Goal: Task Accomplishment & Management: Manage account settings

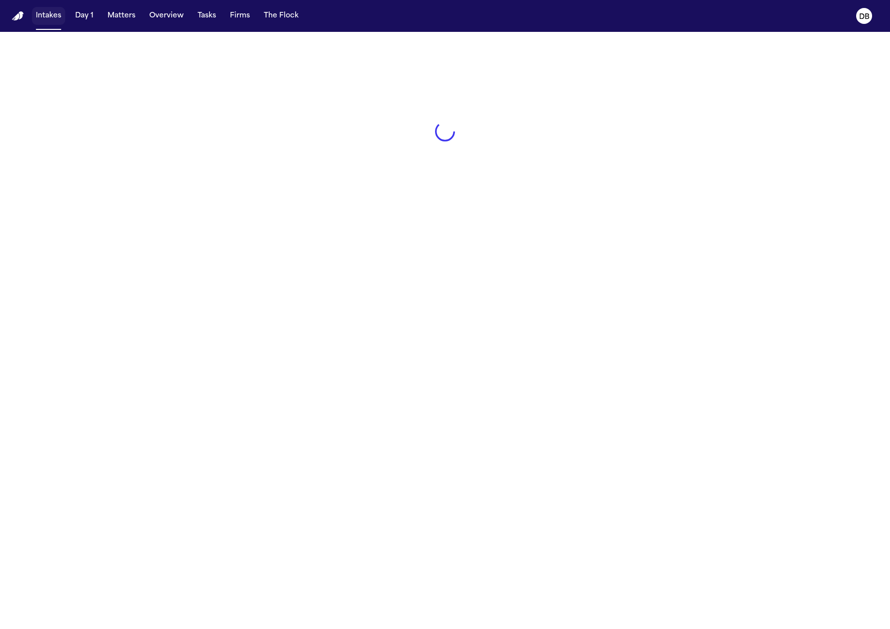
click at [50, 23] on button "Intakes" at bounding box center [48, 16] width 33 height 18
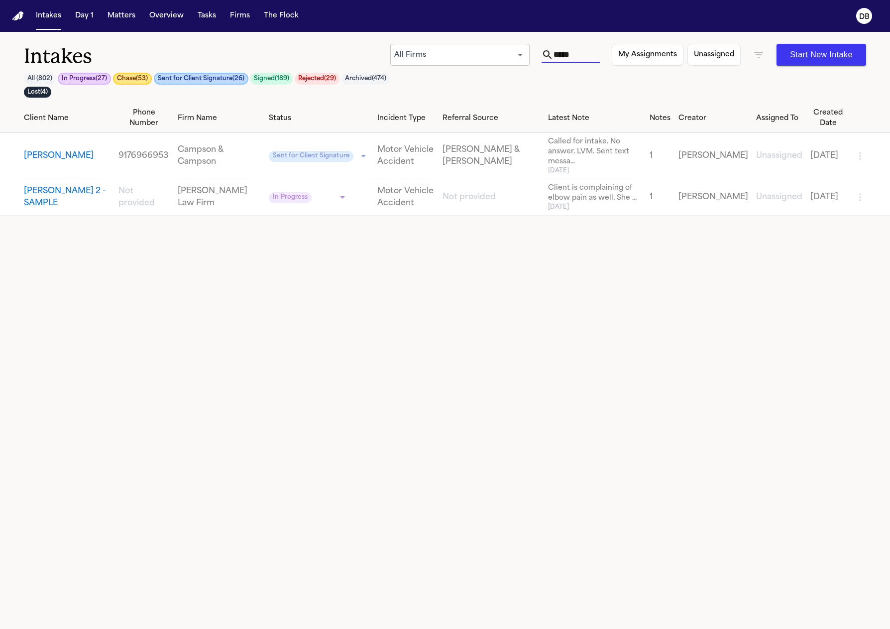
drag, startPoint x: 596, startPoint y: 59, endPoint x: 478, endPoint y: 74, distance: 119.0
click at [478, 74] on div "Intakes All ( 802 ) In Progress ( 27 ) Chase ( 53 ) Sent for Client Signature (…" at bounding box center [445, 74] width 843 height 60
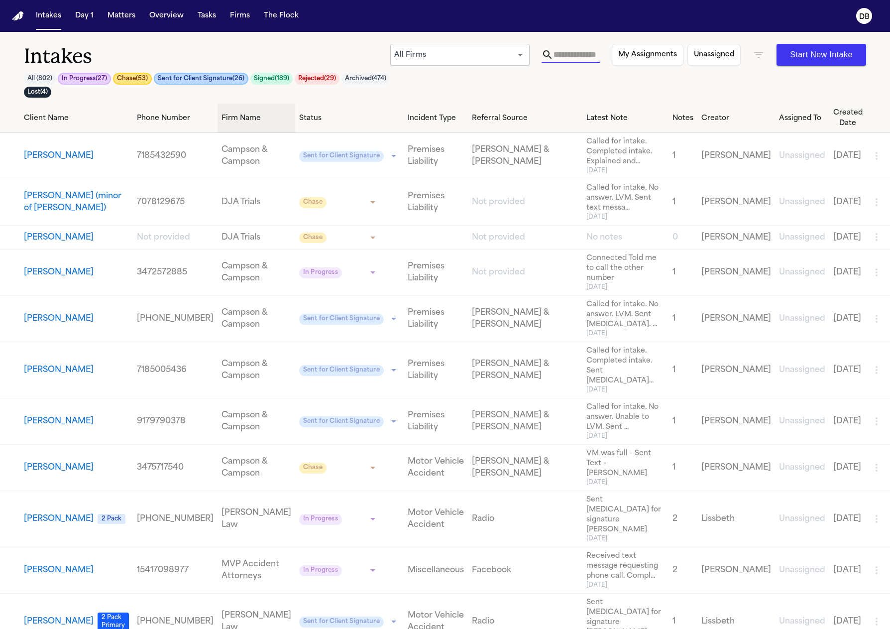
click at [218, 129] on th "Firm Name" at bounding box center [257, 118] width 78 height 29
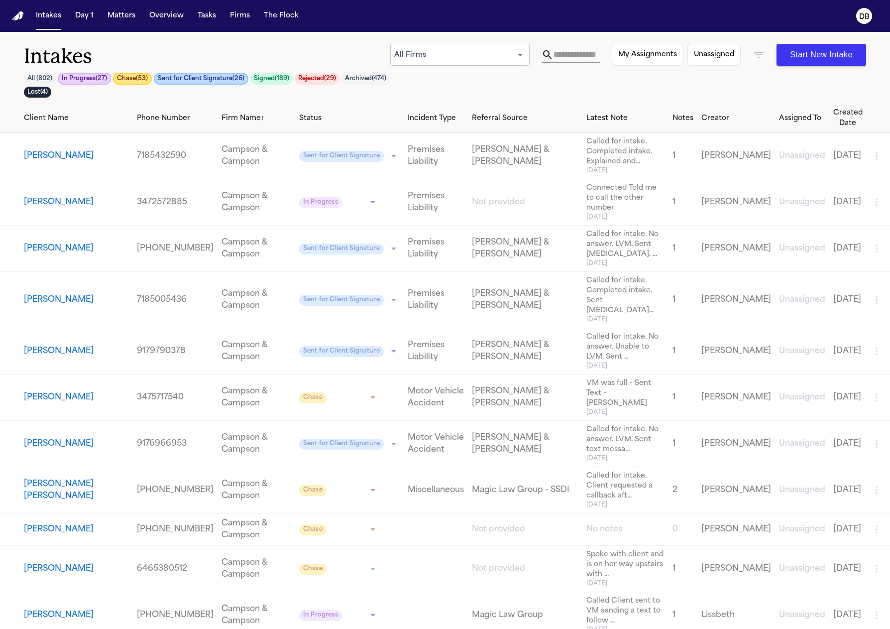
click at [594, 53] on input "text" at bounding box center [577, 55] width 47 height 16
click at [756, 51] on icon "button" at bounding box center [759, 55] width 12 height 12
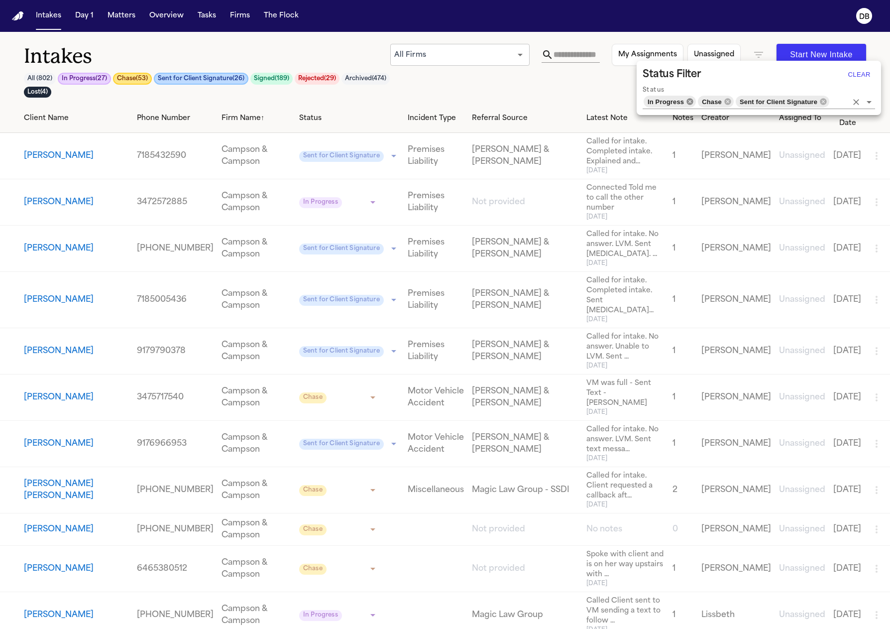
click at [689, 102] on icon at bounding box center [690, 101] width 6 height 6
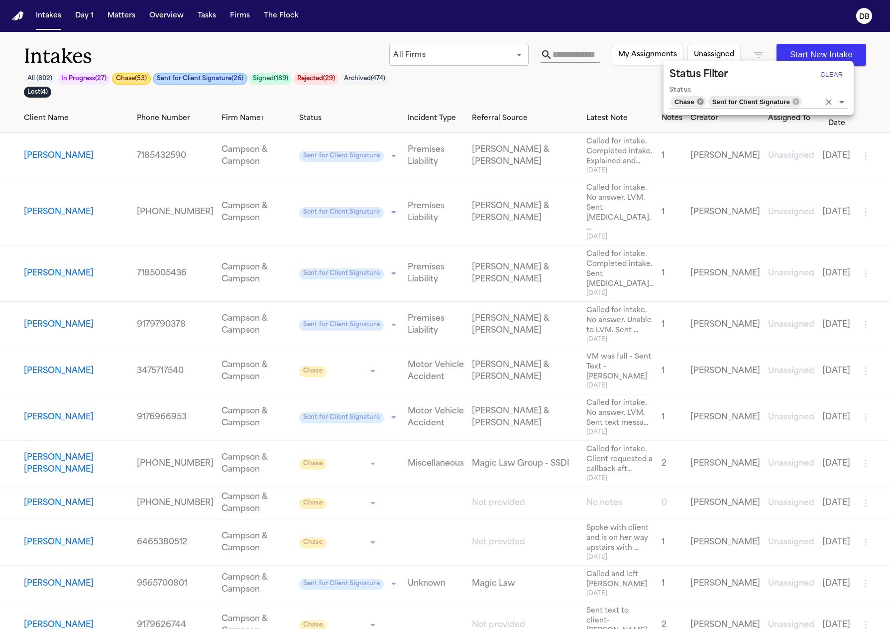
click at [702, 104] on icon at bounding box center [700, 101] width 6 height 6
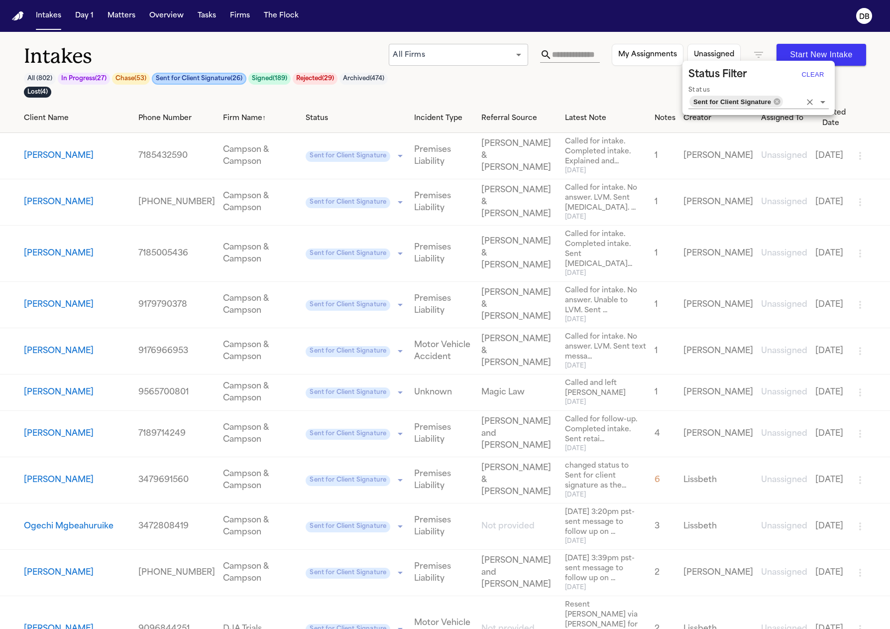
click at [779, 102] on icon at bounding box center [777, 101] width 6 height 6
click at [784, 101] on input "Status" at bounding box center [792, 102] width 17 height 14
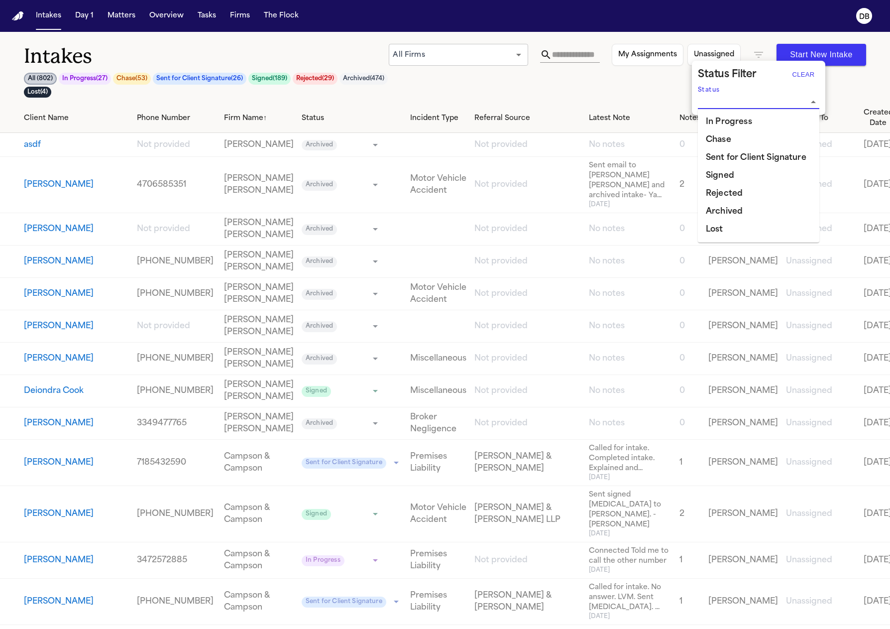
click at [590, 51] on div at bounding box center [445, 314] width 890 height 629
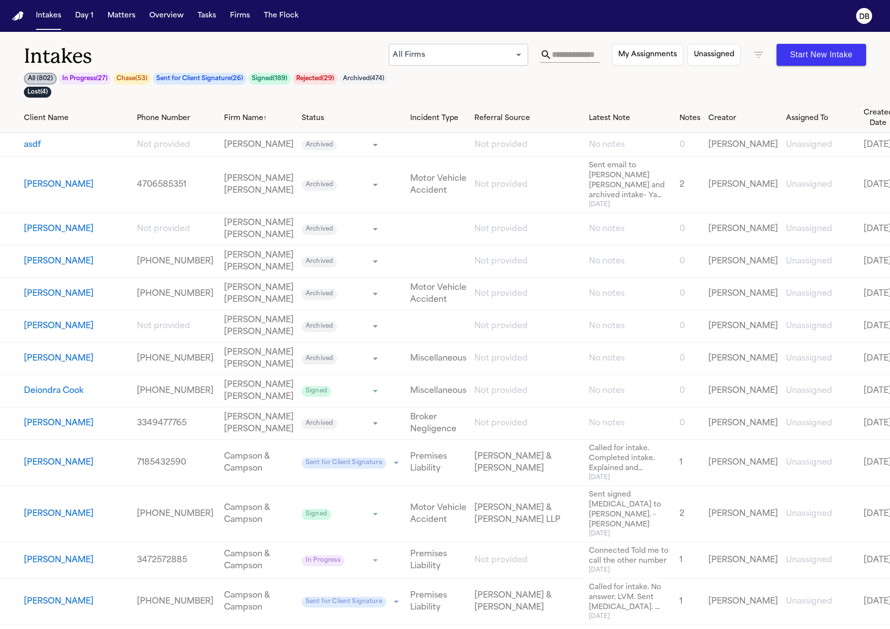
click at [572, 55] on input "text" at bounding box center [576, 55] width 48 height 16
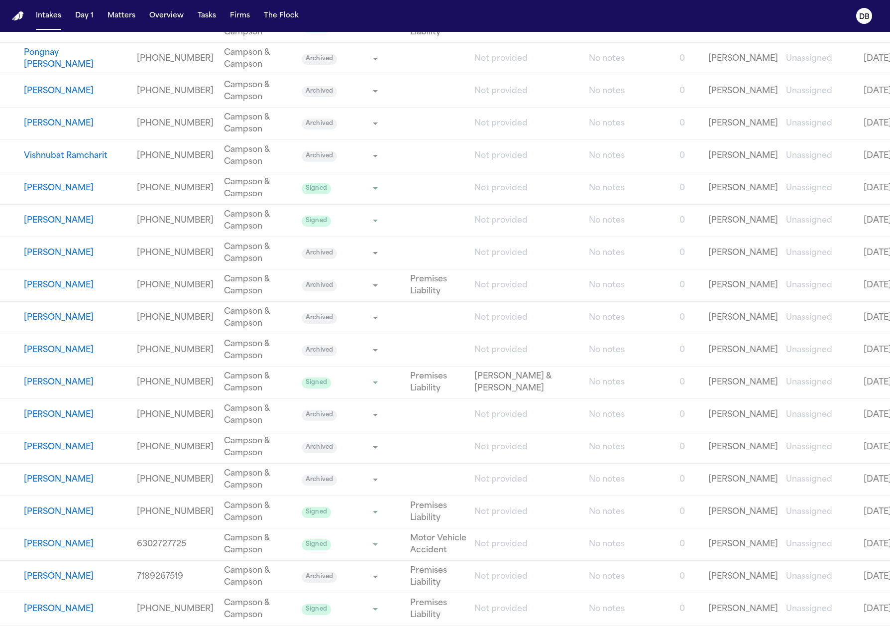
scroll to position [7022, 0]
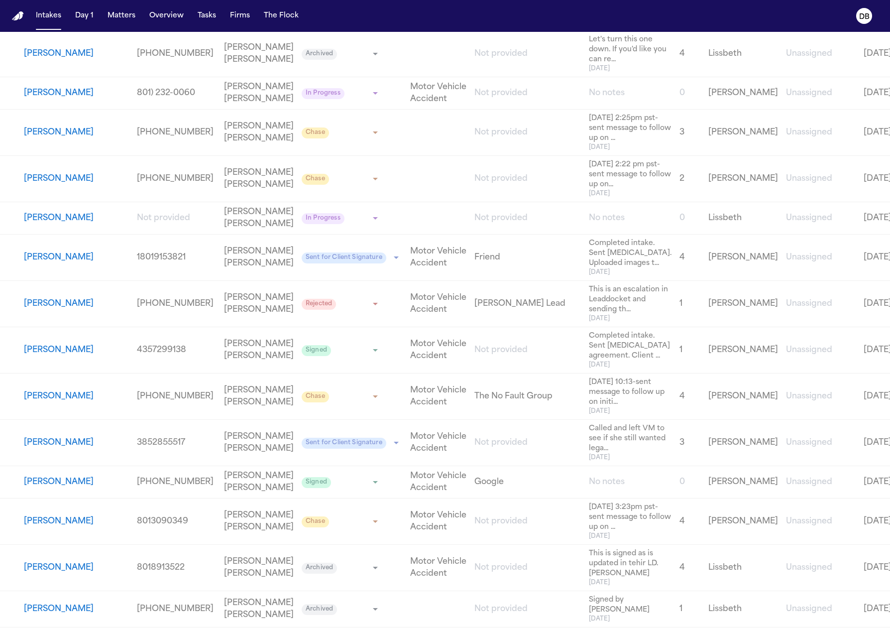
drag, startPoint x: 4, startPoint y: 238, endPoint x: 38, endPoint y: 512, distance: 277.0
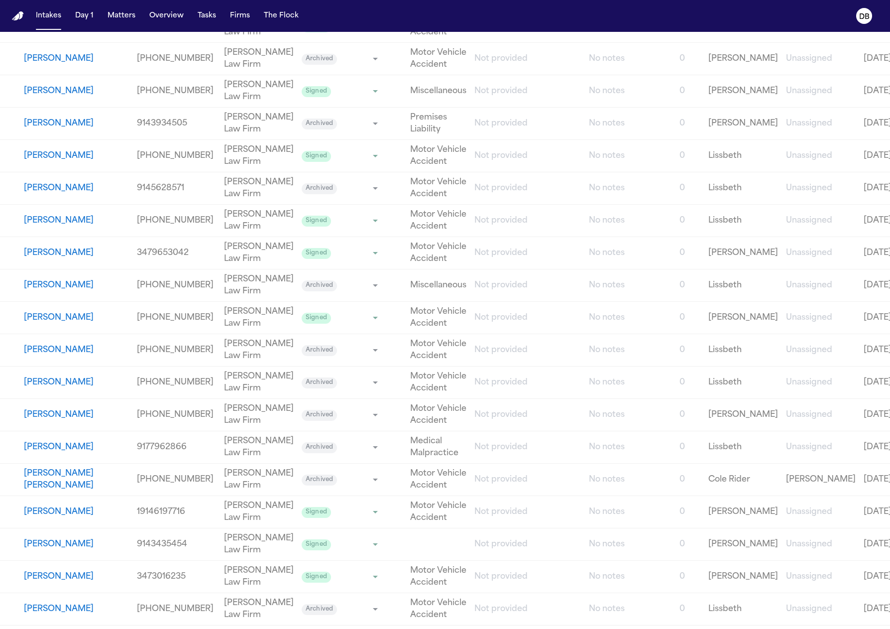
scroll to position [15715, 0]
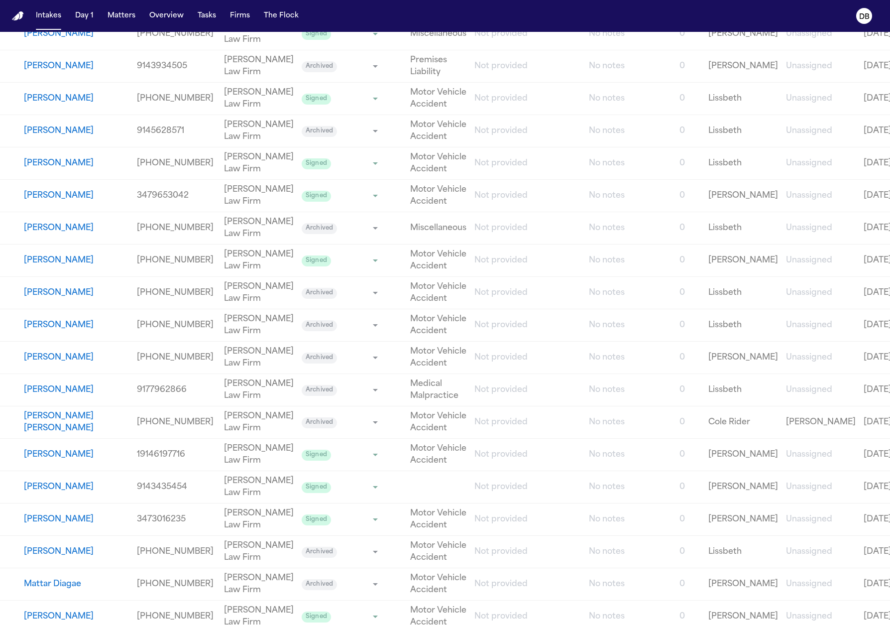
click at [224, 394] on link "[PERSON_NAME] Law Firm" at bounding box center [259, 390] width 70 height 24
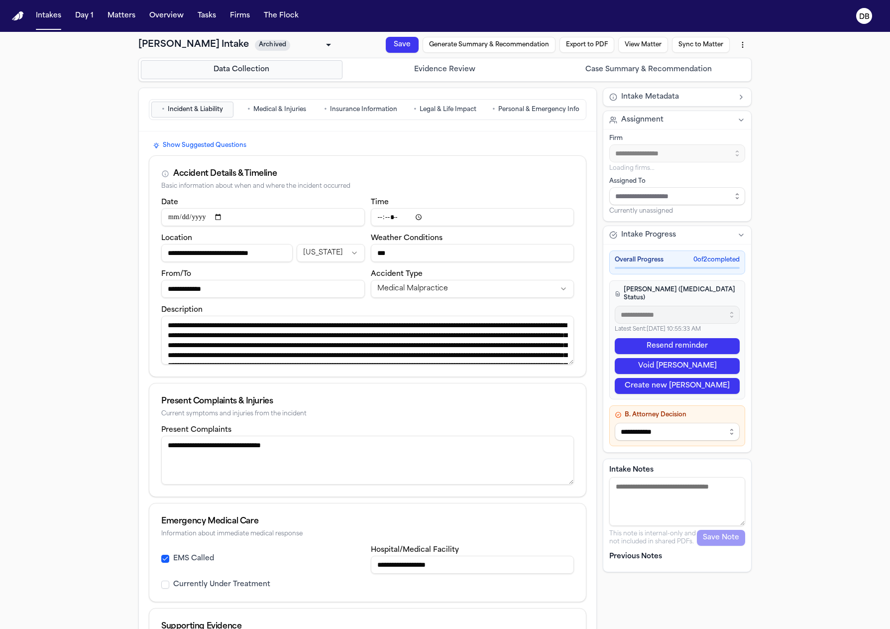
click at [698, 72] on button "Case Summary & Recommendation" at bounding box center [649, 69] width 202 height 19
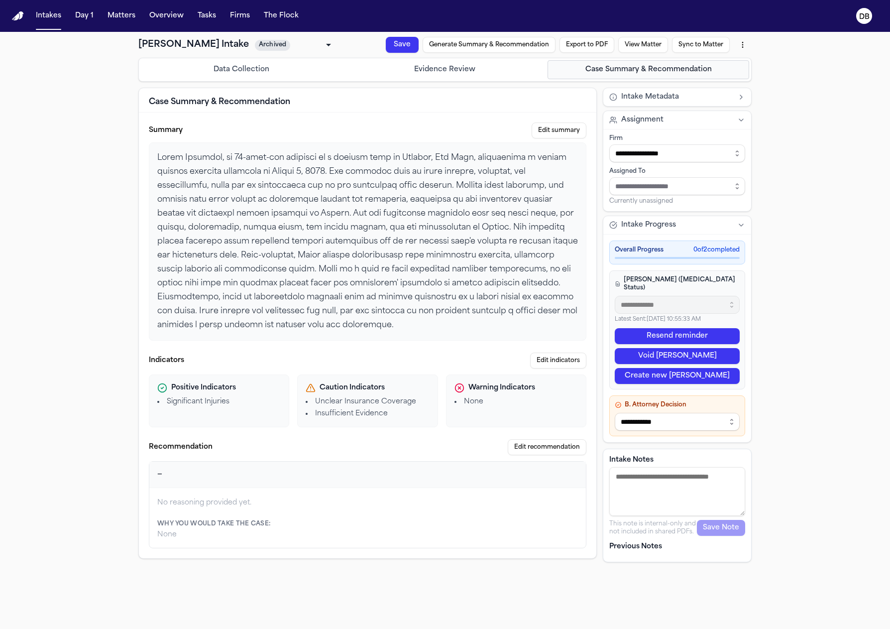
click at [527, 71] on button "Evidence Review" at bounding box center [446, 69] width 202 height 19
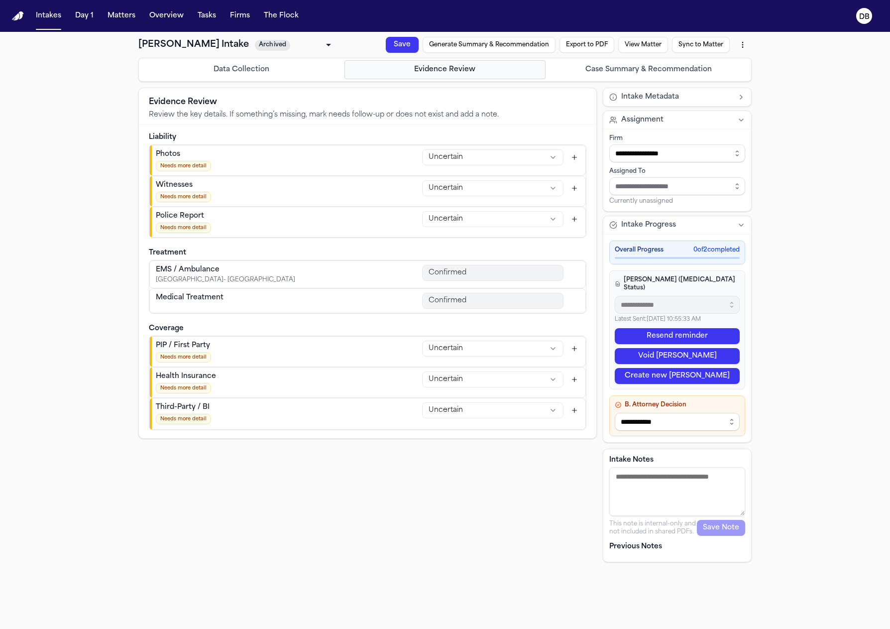
click at [622, 69] on button "Case Summary & Recommendation" at bounding box center [649, 69] width 202 height 19
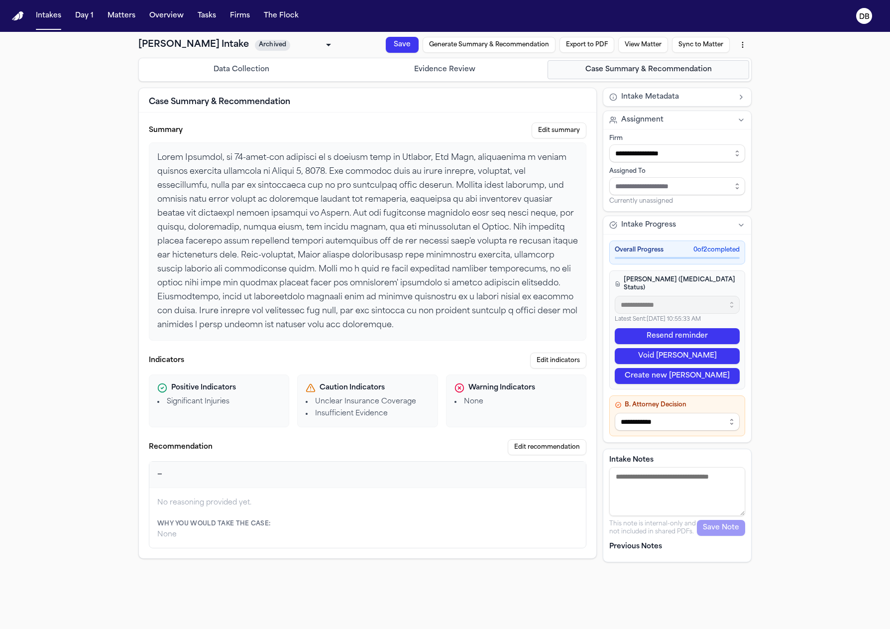
click at [396, 74] on button "Evidence Review" at bounding box center [446, 69] width 202 height 19
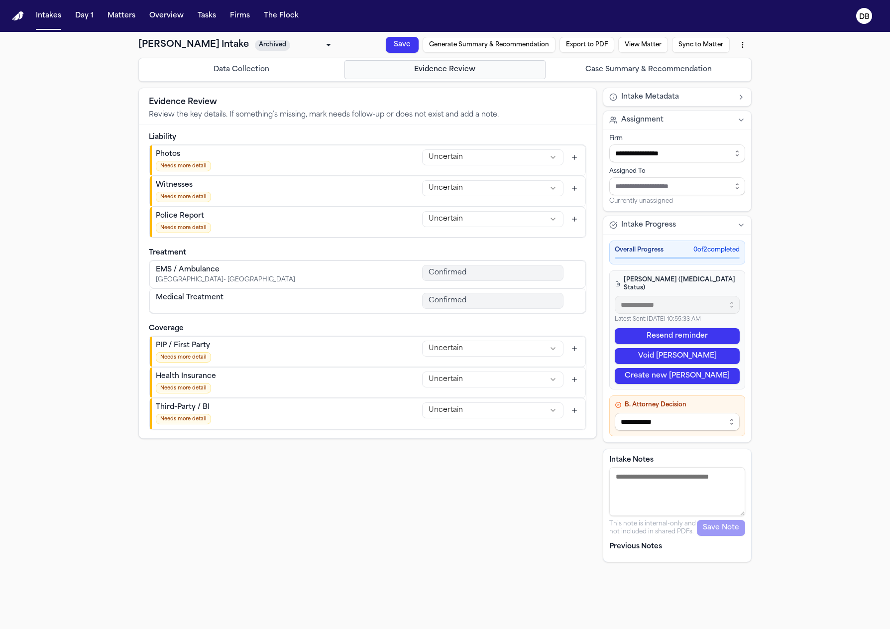
click at [358, 75] on button "Evidence Review" at bounding box center [446, 69] width 202 height 19
click at [320, 76] on button "Data Collection" at bounding box center [242, 69] width 202 height 19
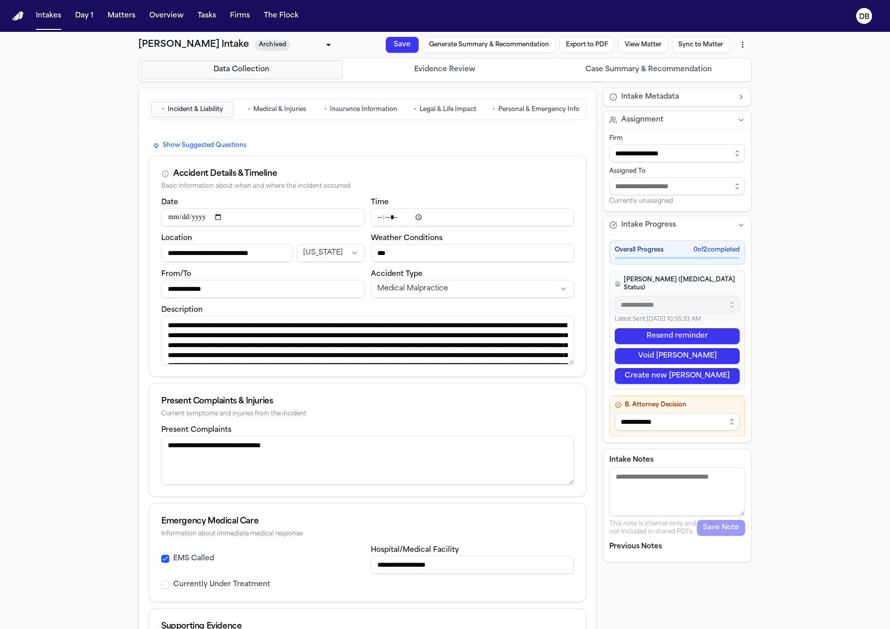
click at [489, 115] on button "• Personal & Emergency Info" at bounding box center [536, 110] width 96 height 16
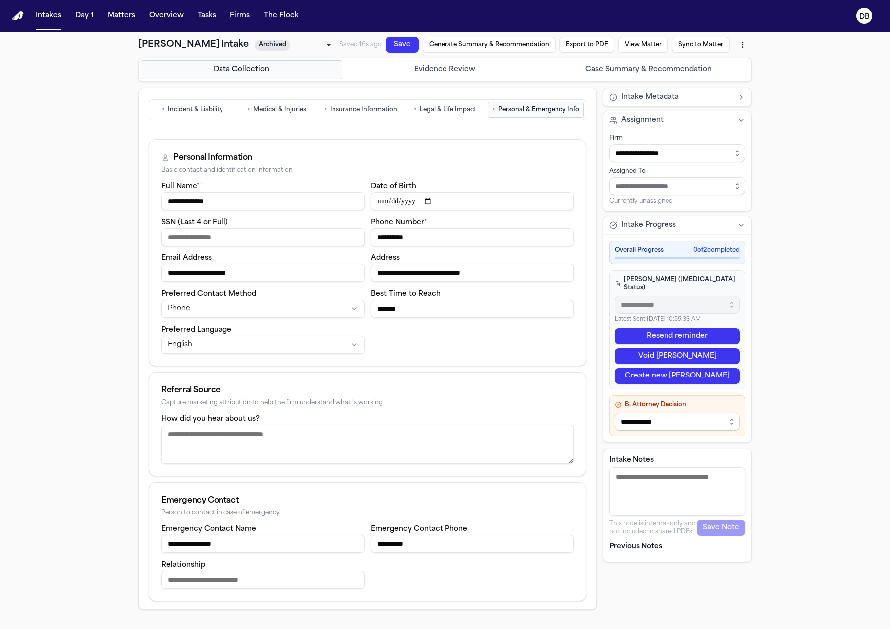
click at [109, 530] on div "**********" at bounding box center [445, 346] width 890 height 629
click at [52, 20] on button "Intakes" at bounding box center [48, 16] width 33 height 18
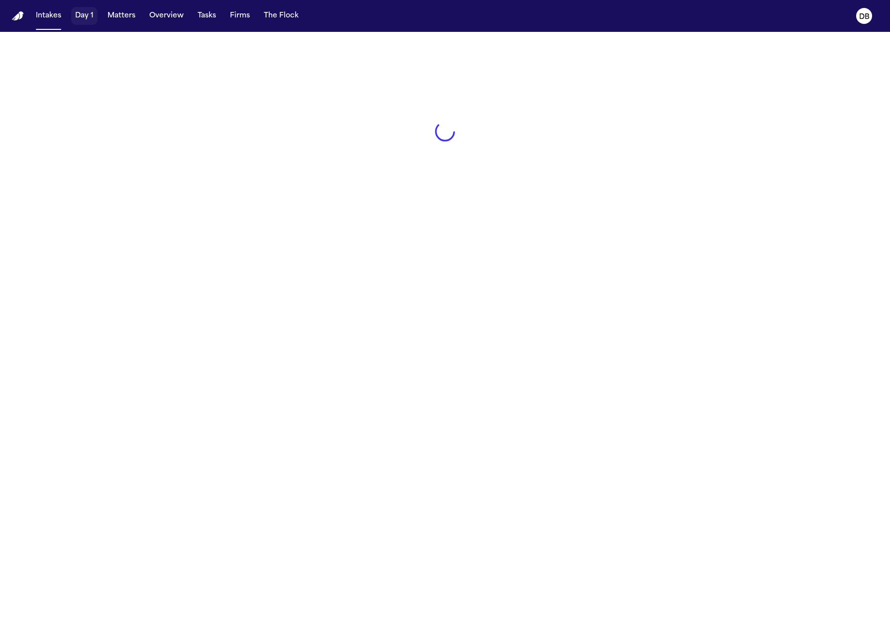
click at [83, 22] on button "Day 1" at bounding box center [84, 16] width 26 height 18
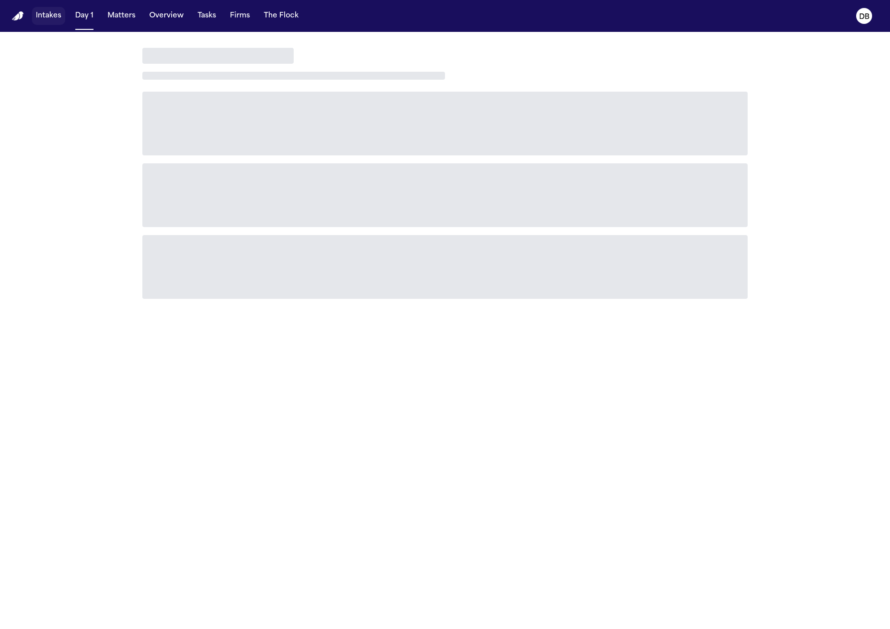
click at [57, 21] on button "Intakes" at bounding box center [48, 16] width 33 height 18
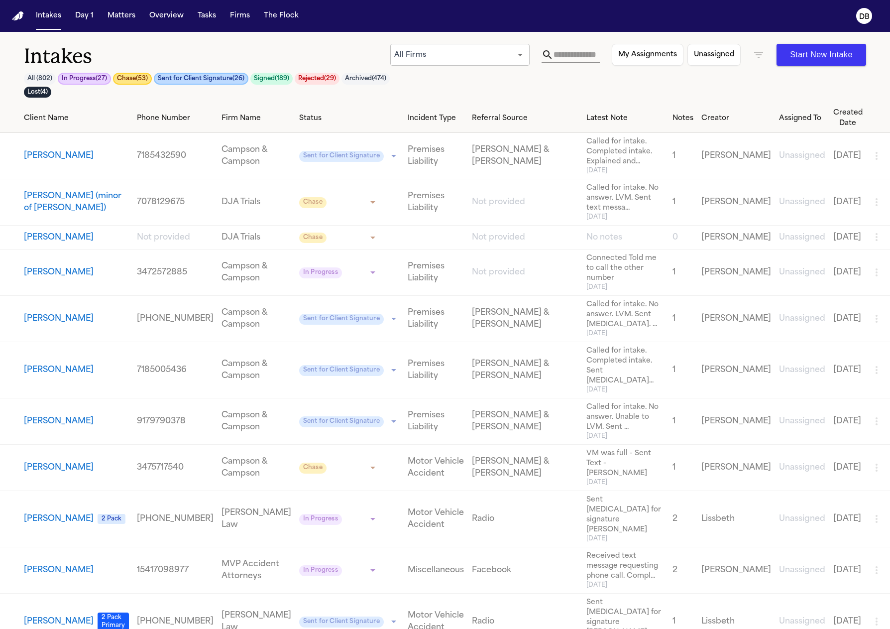
click at [745, 49] on div "All Firms *** ​ My Assignments Unassigned Start New Intake" at bounding box center [628, 55] width 477 height 22
click at [752, 48] on div "All Firms *** ​ My Assignments Unassigned Start New Intake" at bounding box center [628, 55] width 477 height 22
click at [756, 52] on icon "button" at bounding box center [758, 55] width 9 height 6
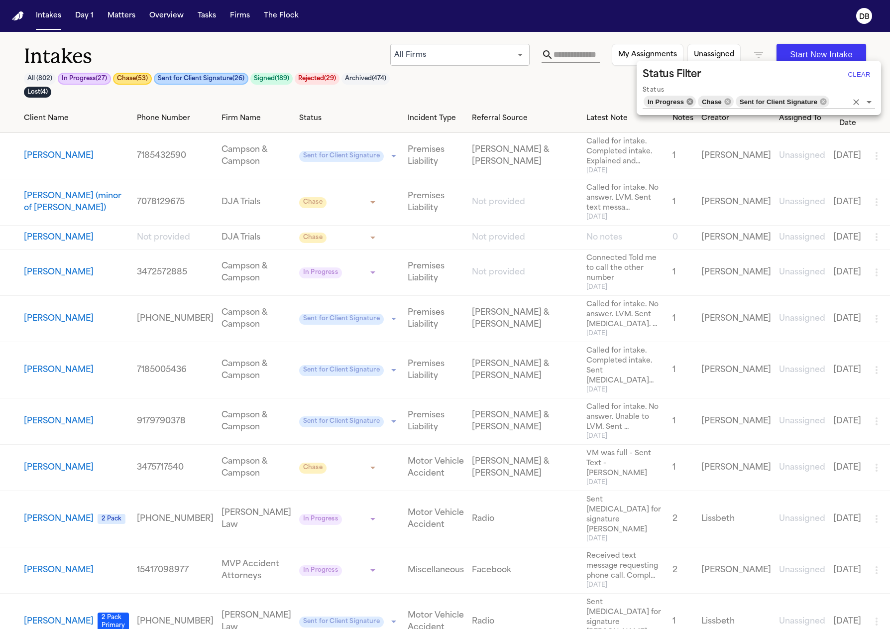
click at [692, 101] on icon at bounding box center [690, 102] width 8 height 8
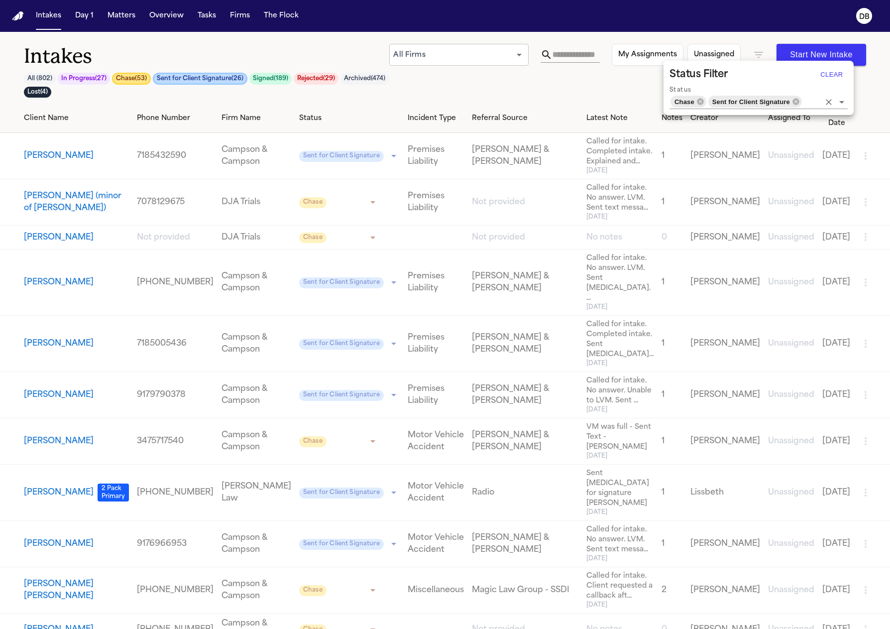
click at [702, 101] on icon at bounding box center [701, 102] width 8 height 8
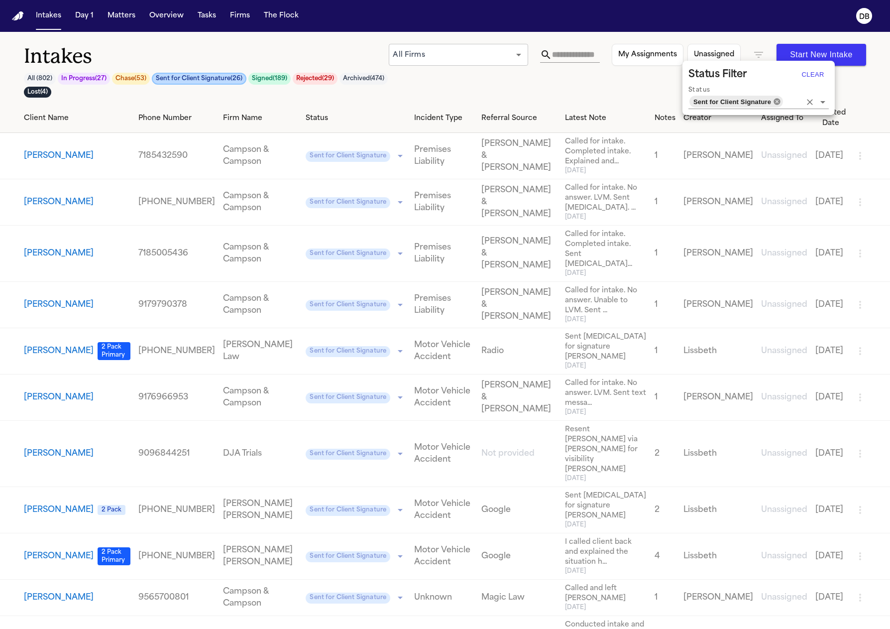
click at [776, 104] on icon at bounding box center [777, 101] width 6 height 6
click at [784, 100] on input "Status" at bounding box center [792, 102] width 17 height 14
click at [451, 74] on div at bounding box center [445, 314] width 890 height 629
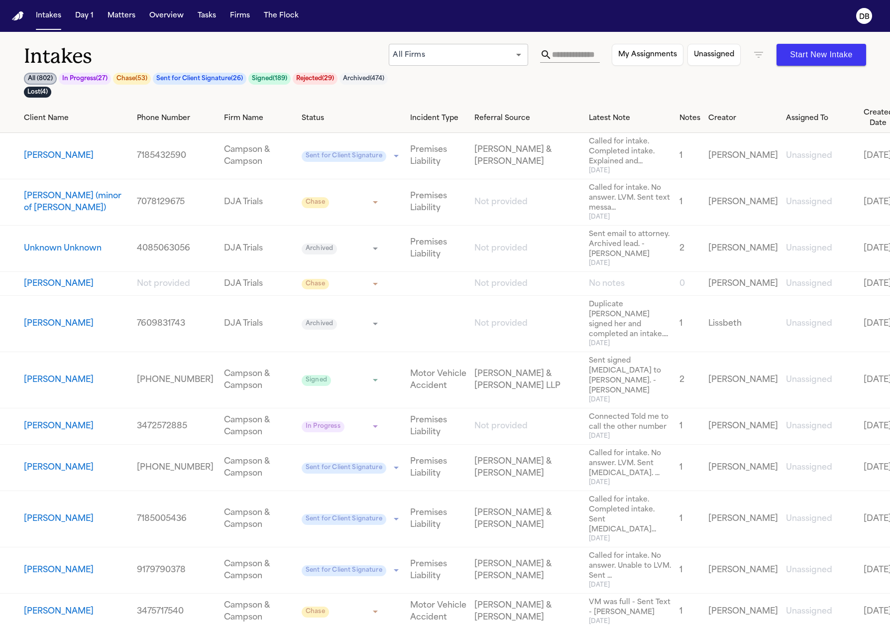
click at [208, 118] on div at bounding box center [445, 314] width 890 height 629
click at [224, 117] on div "Firm Name" at bounding box center [259, 118] width 70 height 10
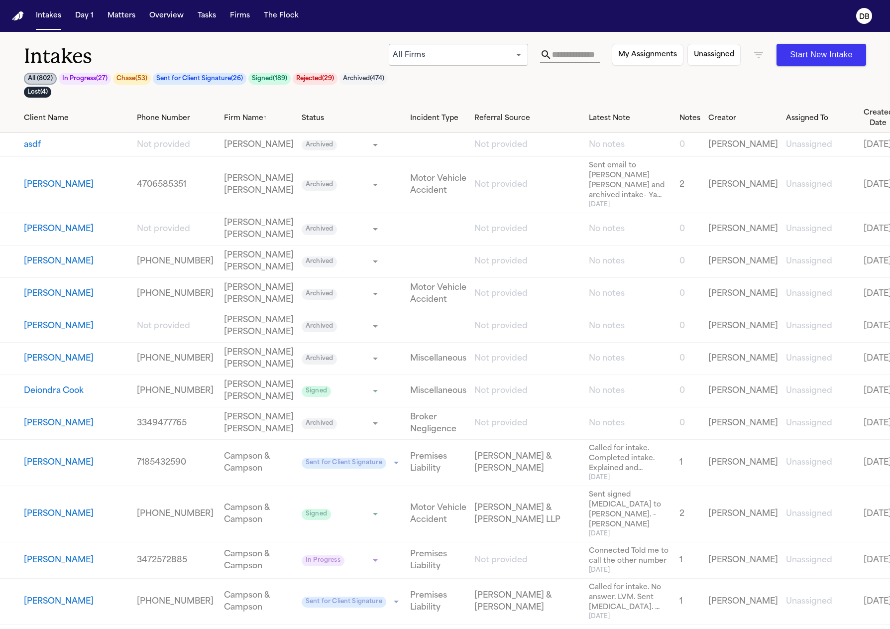
drag, startPoint x: 214, startPoint y: 127, endPoint x: 455, endPoint y: 60, distance: 250.2
click at [220, 127] on th "Firm Name ↑" at bounding box center [259, 118] width 78 height 29
click at [455, 60] on body "Intakes Day 1 Matters Overview Tasks Firms The Flock DB Intakes All ( 802 ) In …" at bounding box center [445, 314] width 890 height 629
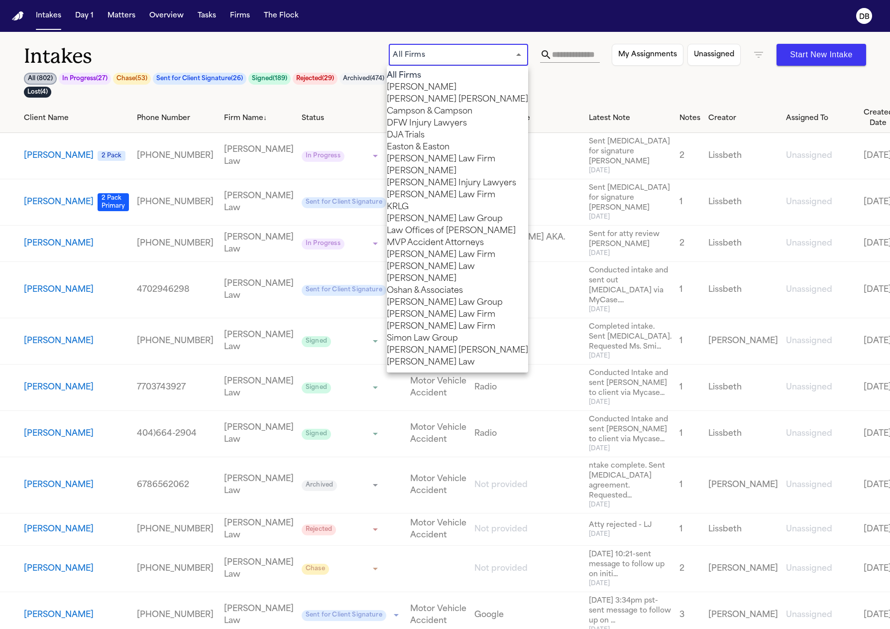
click at [439, 261] on li "[PERSON_NAME] Law Firm" at bounding box center [457, 255] width 141 height 12
type input "**********"
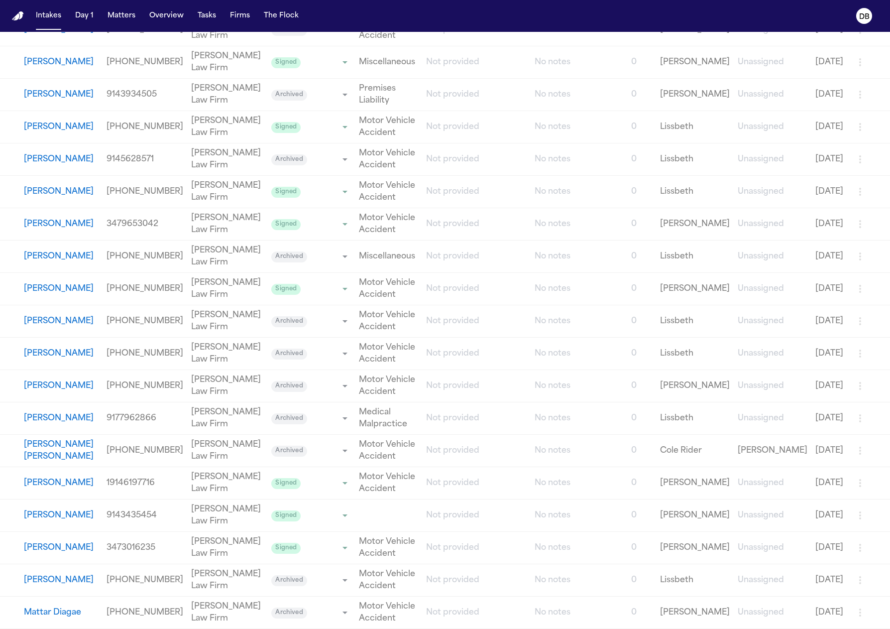
scroll to position [750, 0]
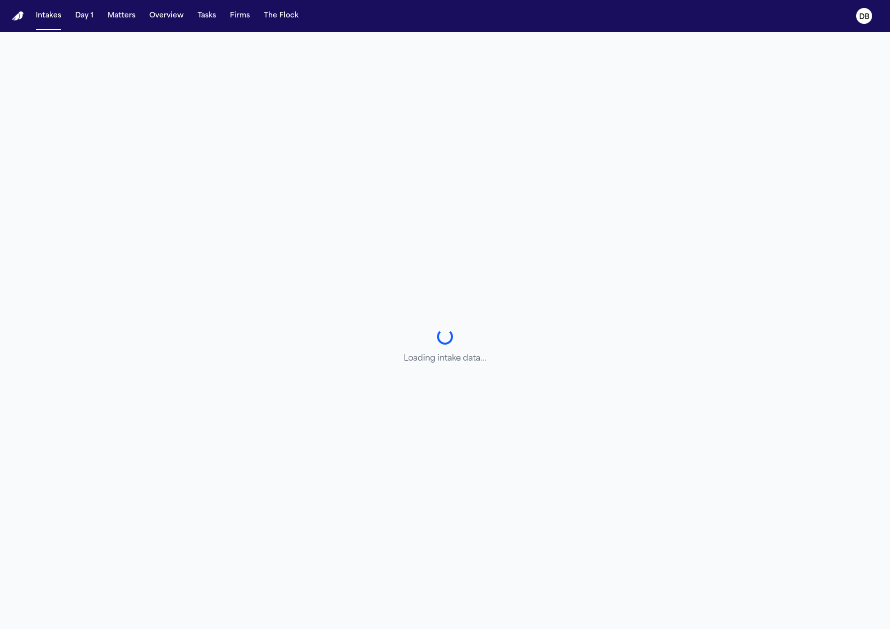
select select "**********"
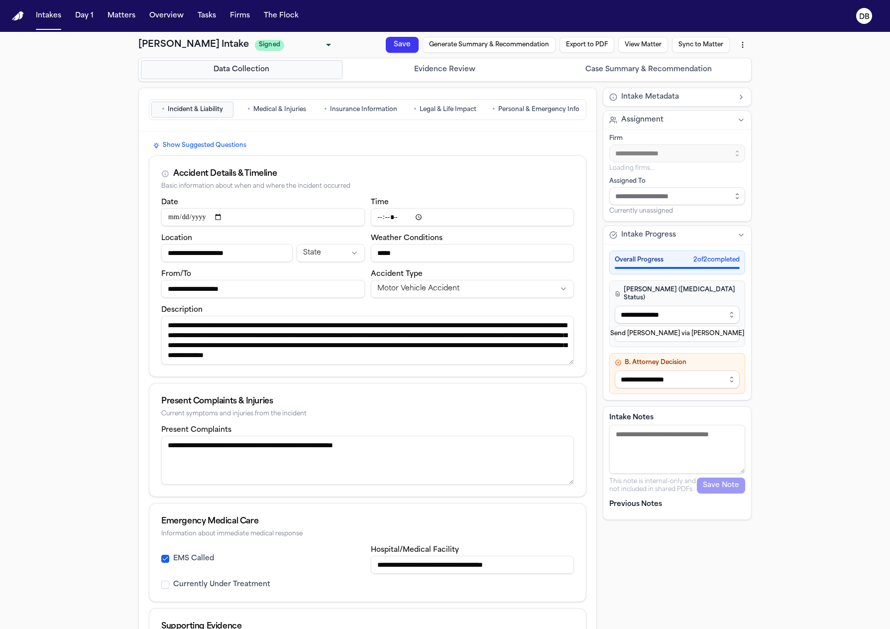
click at [537, 108] on span "Personal & Emergency Info" at bounding box center [538, 110] width 81 height 8
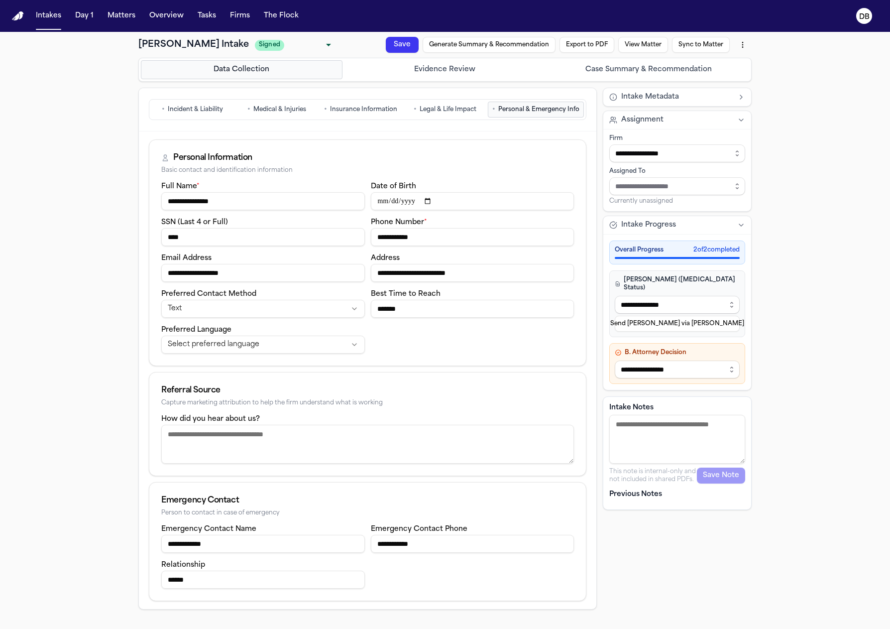
click at [268, 473] on div "How did you hear about us?" at bounding box center [367, 444] width 437 height 63
click at [279, 452] on textarea "How did you hear about us?" at bounding box center [367, 444] width 413 height 39
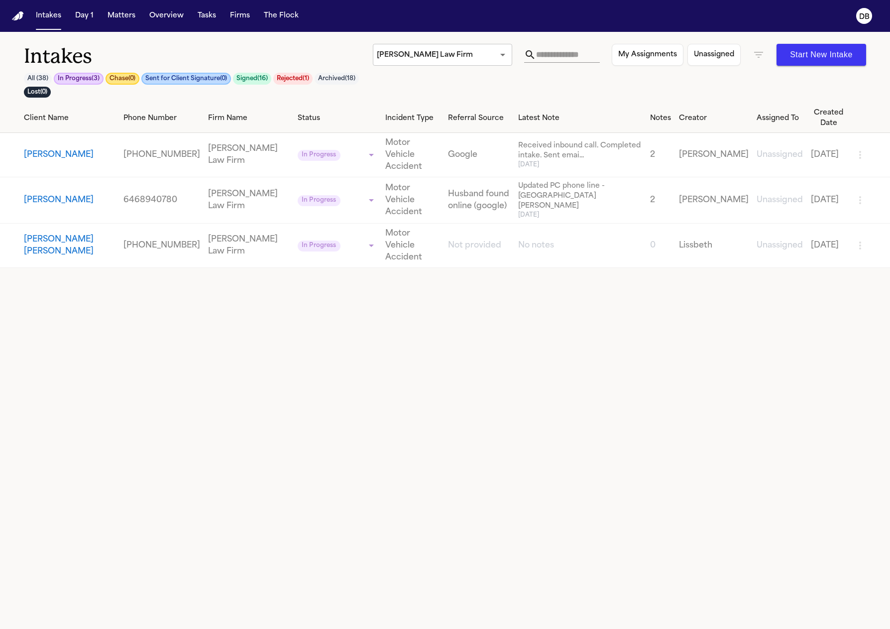
click at [764, 50] on icon "button" at bounding box center [759, 55] width 12 height 12
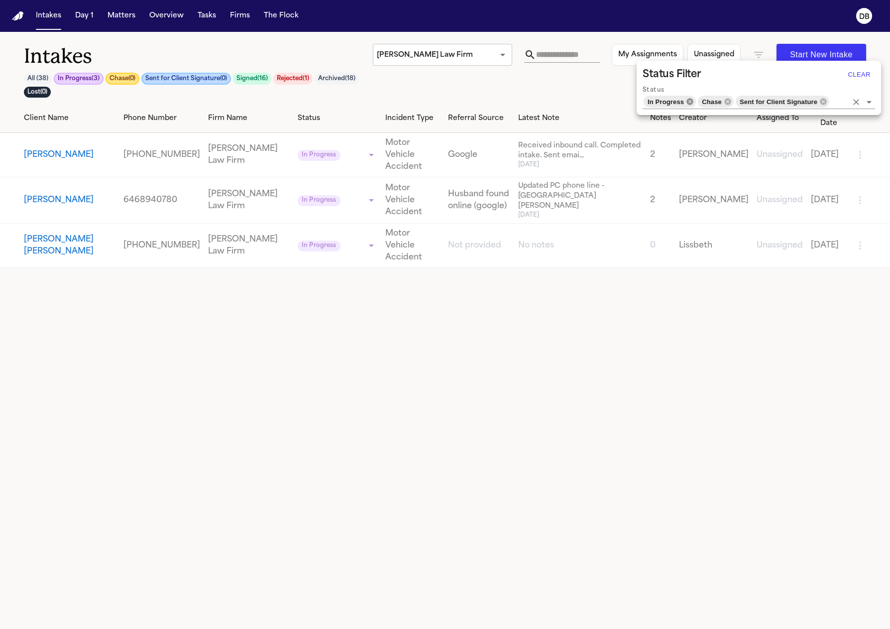
click at [692, 103] on icon at bounding box center [690, 101] width 6 height 6
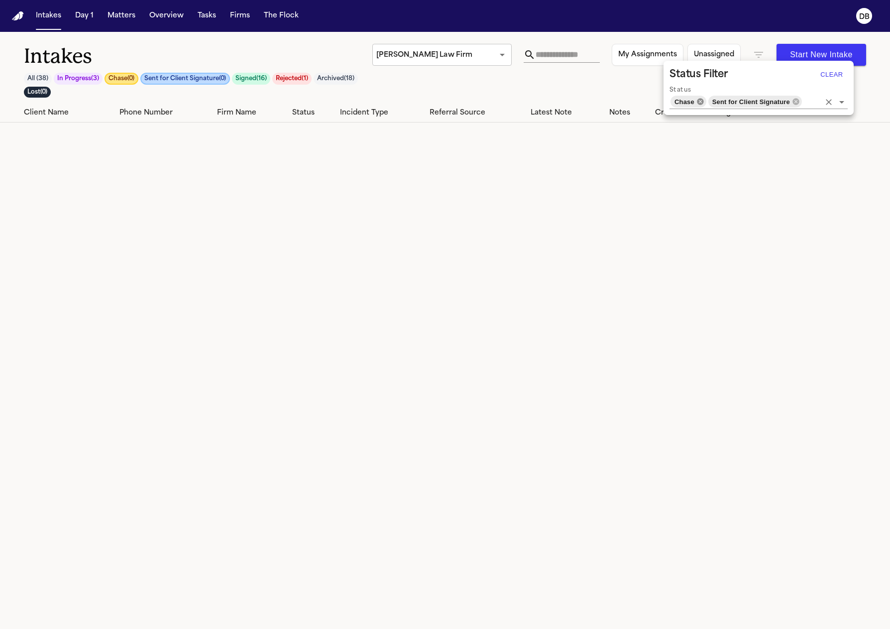
click at [704, 100] on icon at bounding box center [701, 102] width 8 height 8
click at [778, 98] on icon at bounding box center [777, 102] width 8 height 8
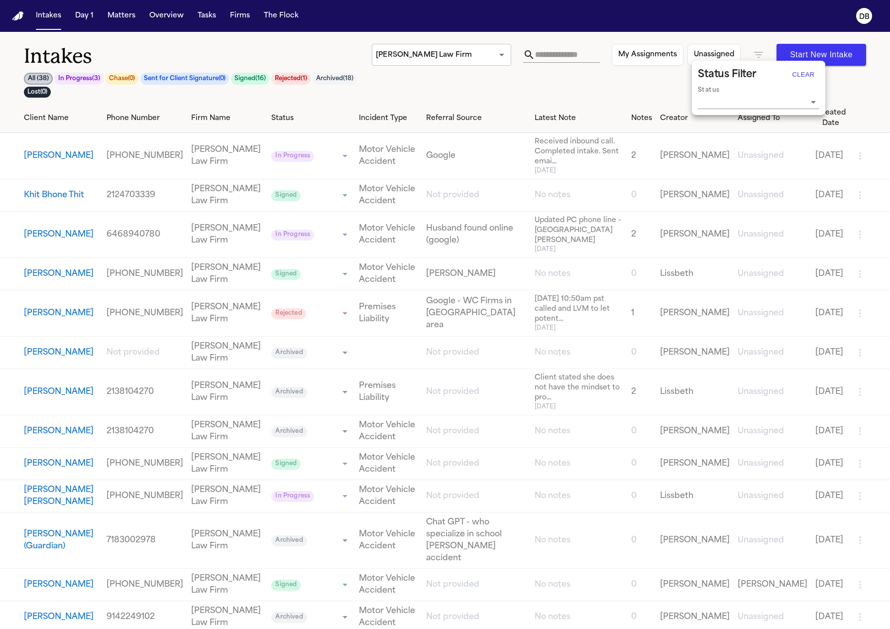
click at [289, 100] on div at bounding box center [445, 314] width 890 height 629
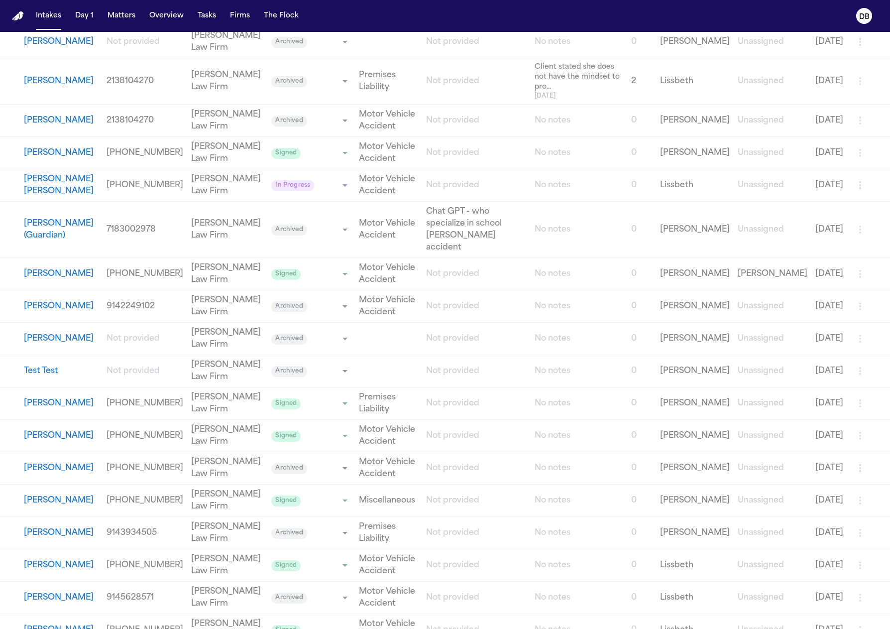
scroll to position [398, 0]
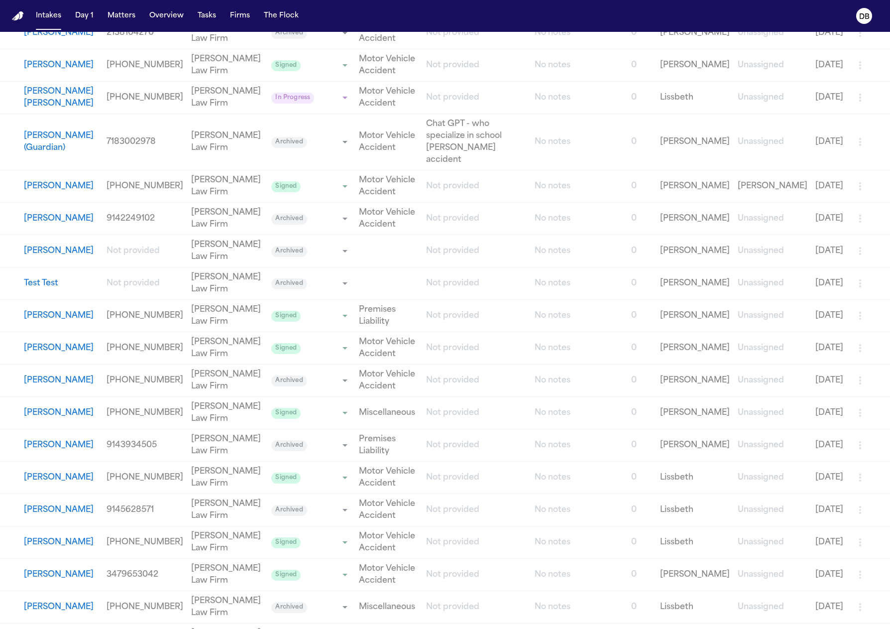
click at [856, 277] on icon "button" at bounding box center [861, 283] width 12 height 12
click at [13, 214] on div at bounding box center [445, 314] width 890 height 629
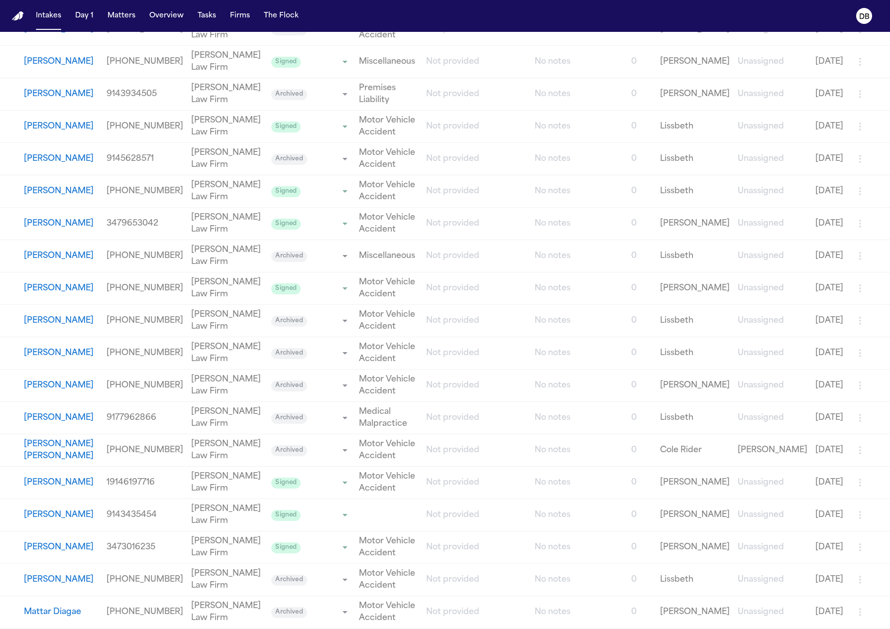
scroll to position [750, 0]
